Goal: Task Accomplishment & Management: Manage account settings

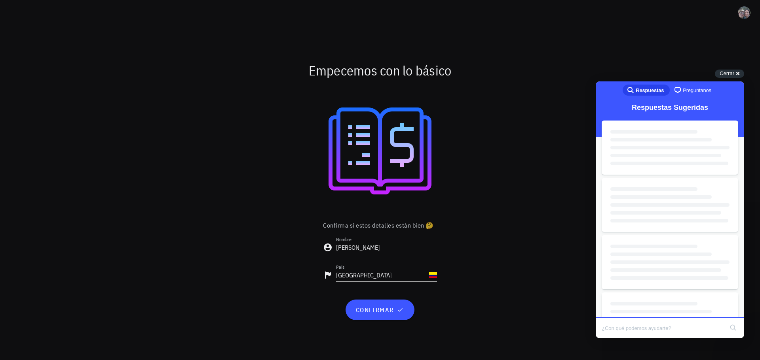
click at [400, 248] on input "Oscar Eduardo" at bounding box center [386, 247] width 101 height 13
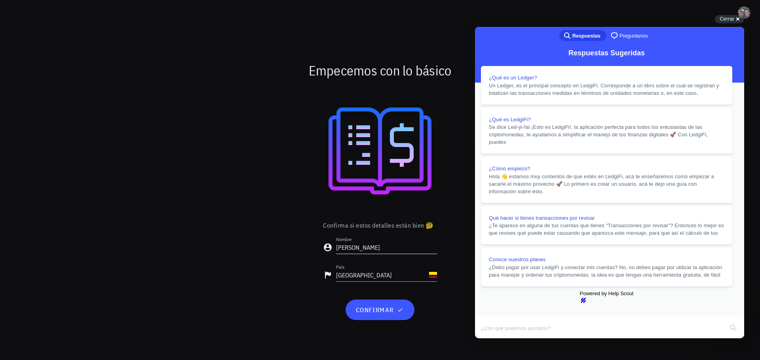
scroll to position [246, 0]
click at [406, 250] on input "Oscar Eduardo" at bounding box center [386, 247] width 101 height 13
type input "[PERSON_NAME]"
click at [371, 308] on span "confirmar" at bounding box center [379, 310] width 49 height 8
click at [489, 339] on button "Close" at bounding box center [482, 344] width 14 height 10
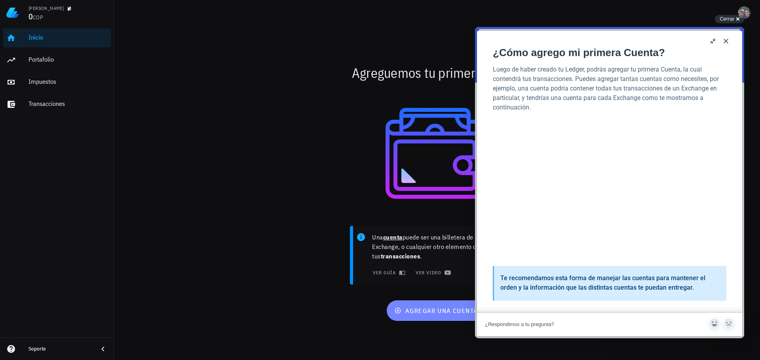
click at [430, 315] on button "agregar una cuenta" at bounding box center [437, 311] width 100 height 21
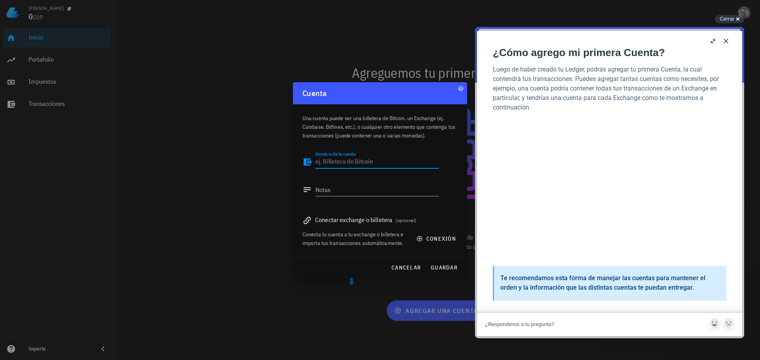
click at [369, 220] on div "Conectar exchange o billetera (opcional)" at bounding box center [379, 219] width 155 height 11
click at [351, 165] on textarea "Nombre de la cuenta" at bounding box center [376, 162] width 123 height 13
